Goal: Check status: Check status

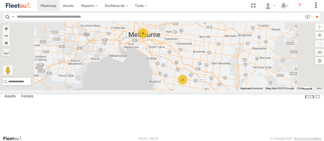
click at [0, 0] on span at bounding box center [0, 0] width 0 height 0
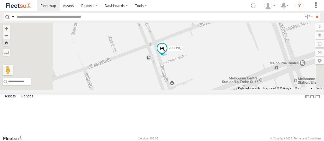
click at [0, 0] on div at bounding box center [0, 0] width 0 height 0
click at [0, 0] on span at bounding box center [0, 0] width 0 height 0
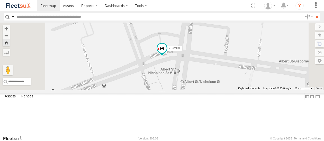
click at [0, 0] on span at bounding box center [0, 0] width 0 height 0
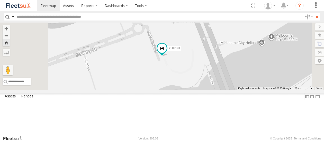
click at [0, 0] on span at bounding box center [0, 0] width 0 height 0
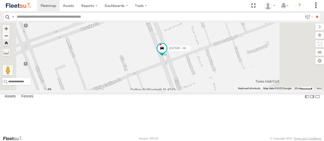
click at [0, 0] on span at bounding box center [0, 0] width 0 height 0
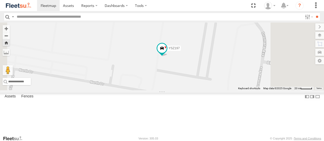
click at [0, 0] on div at bounding box center [0, 0] width 0 height 0
click at [0, 0] on span at bounding box center [0, 0] width 0 height 0
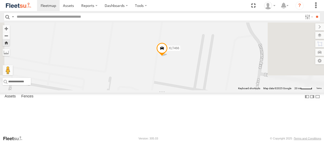
click at [0, 0] on span at bounding box center [0, 0] width 0 height 0
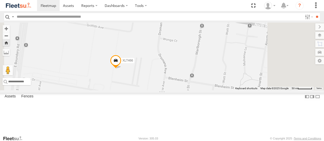
click at [0, 0] on span at bounding box center [0, 0] width 0 height 0
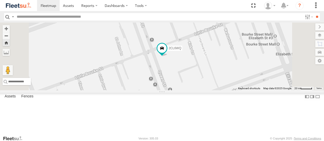
click at [0, 0] on span at bounding box center [0, 0] width 0 height 0
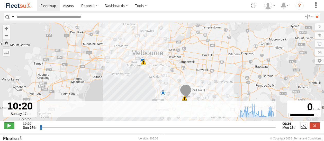
click at [10, 128] on span at bounding box center [9, 126] width 10 height 7
type input "**********"
click at [10, 128] on span at bounding box center [9, 126] width 10 height 7
